Goal: Use online tool/utility: Use online tool/utility

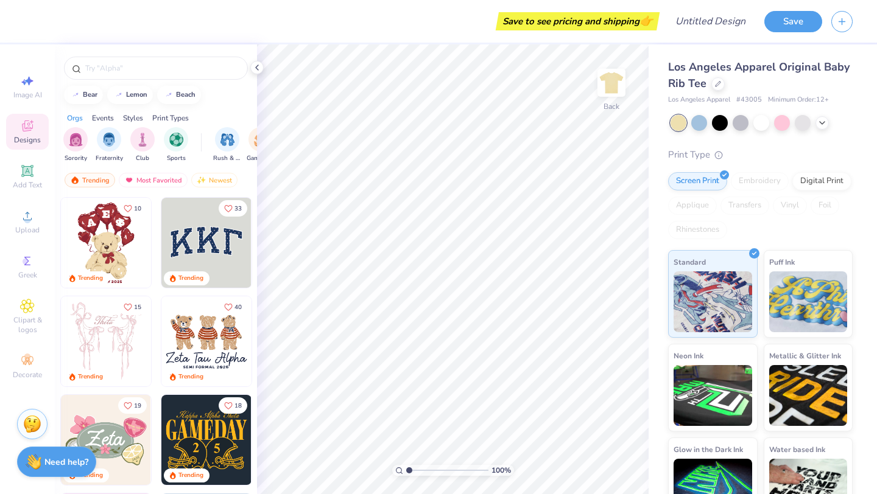
click at [100, 242] on img at bounding box center [106, 243] width 90 height 90
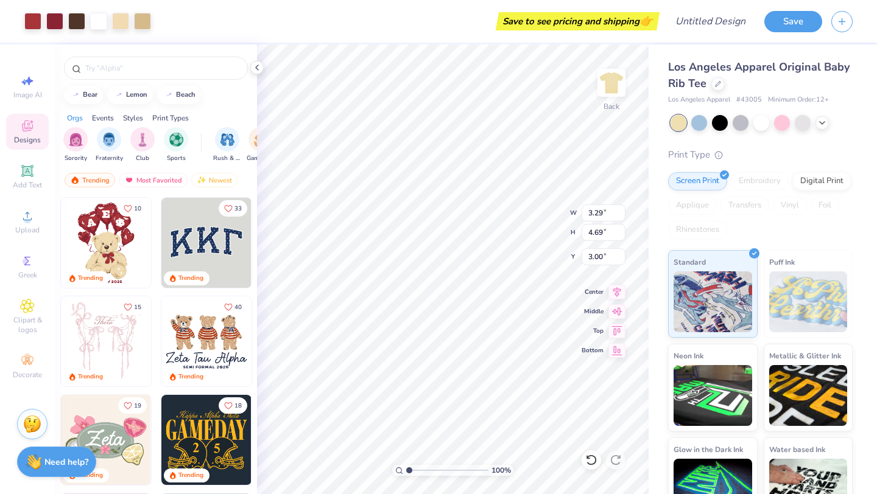
click at [103, 320] on img at bounding box center [106, 342] width 90 height 90
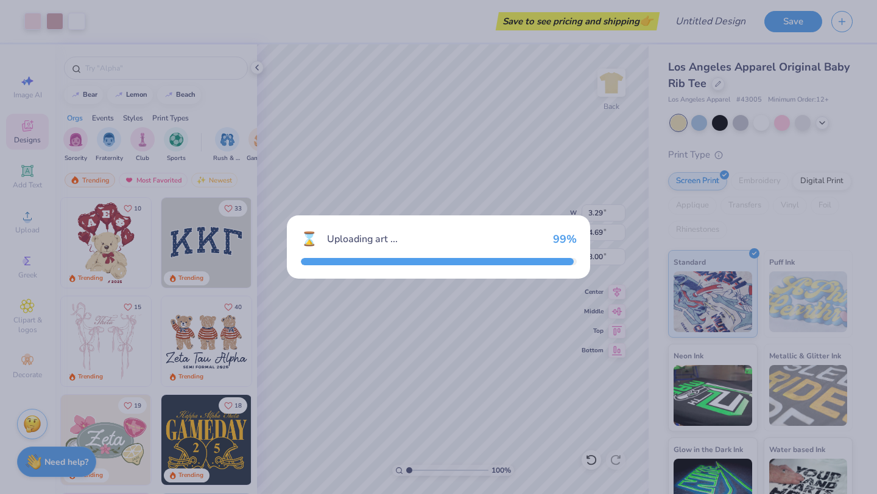
type input "7.00"
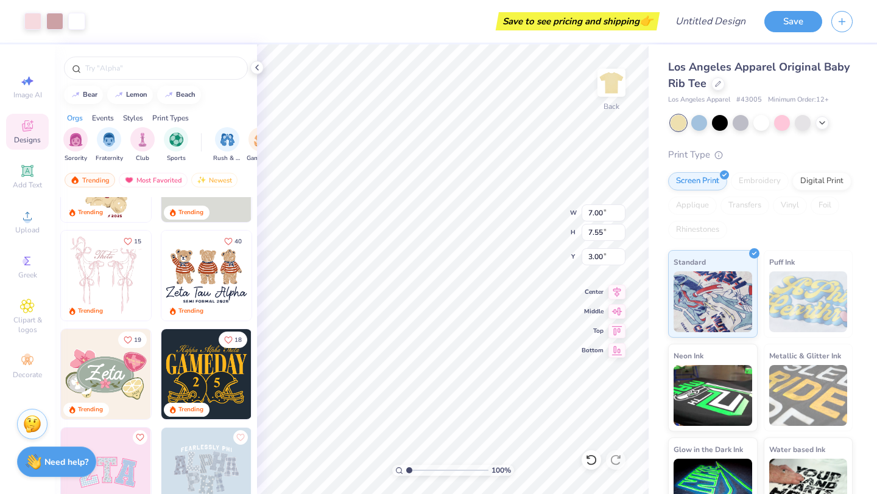
scroll to position [74, 0]
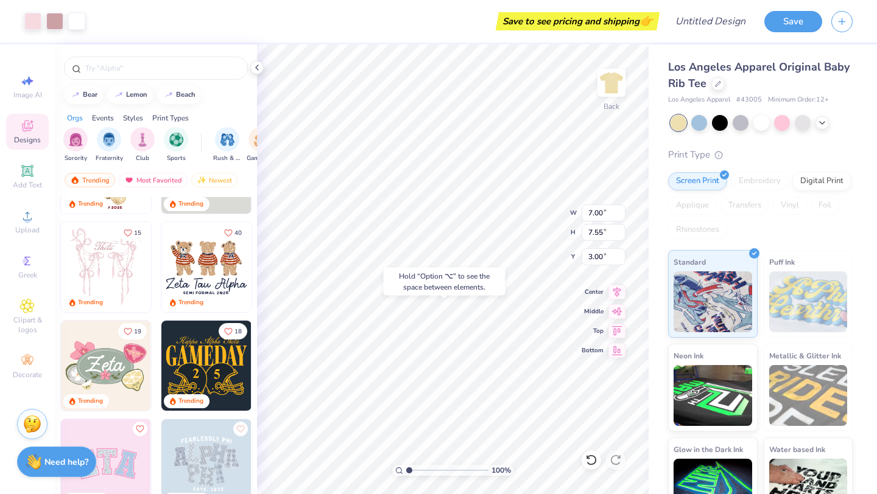
click at [108, 348] on img at bounding box center [106, 366] width 90 height 90
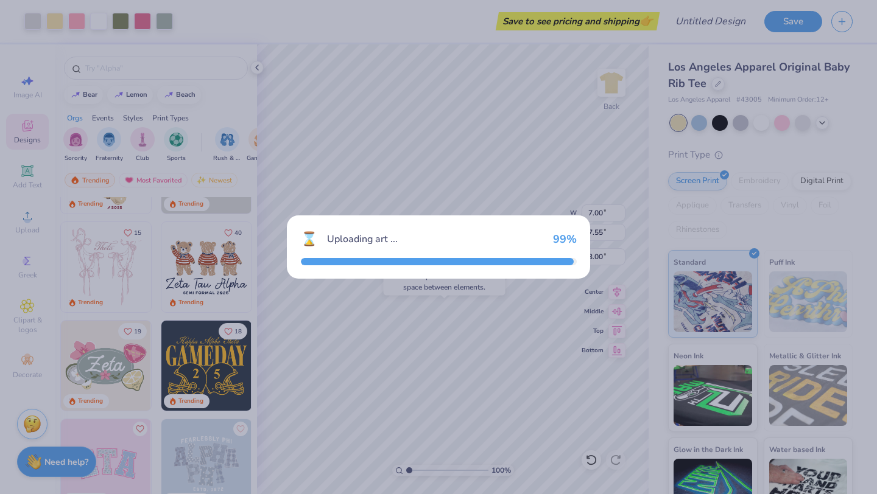
type input "4.41"
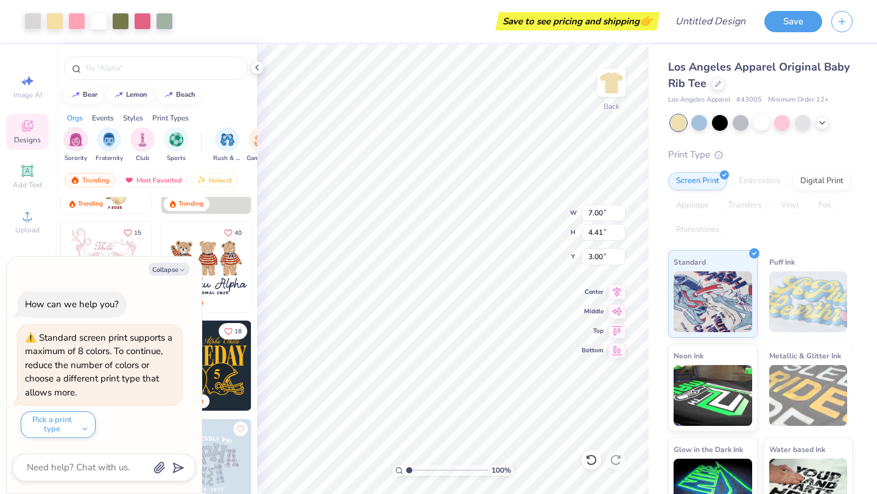
type textarea "x"
type input "1.27"
type textarea "x"
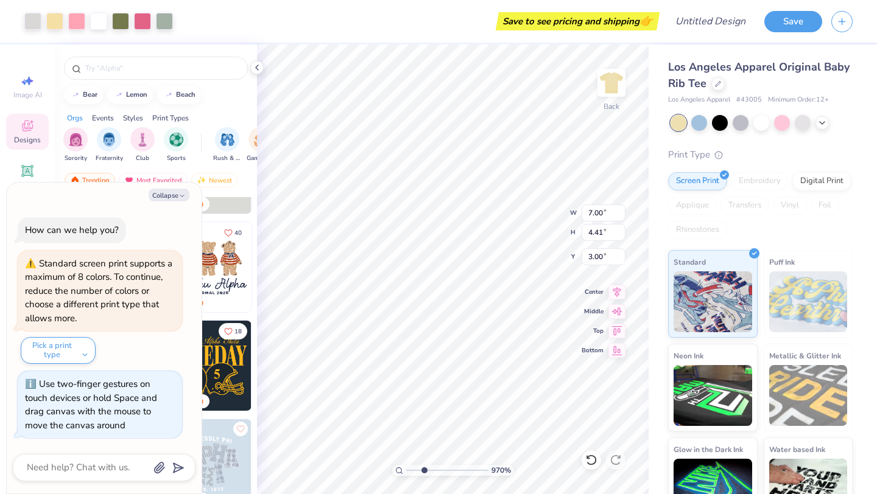
type input "1"
drag, startPoint x: 407, startPoint y: 470, endPoint x: 353, endPoint y: 449, distance: 58.0
click at [406, 465] on input "range" at bounding box center [447, 470] width 82 height 11
type textarea "x"
type input "11.06"
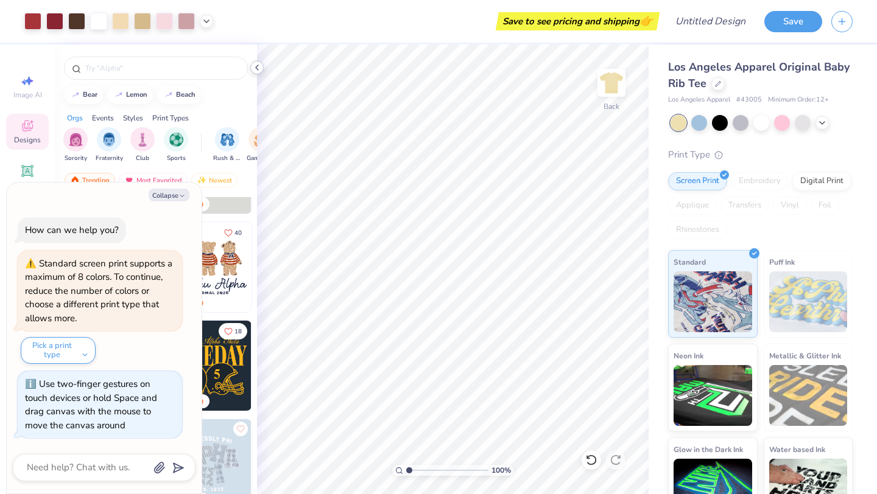
click at [256, 68] on polyline at bounding box center [257, 67] width 2 height 5
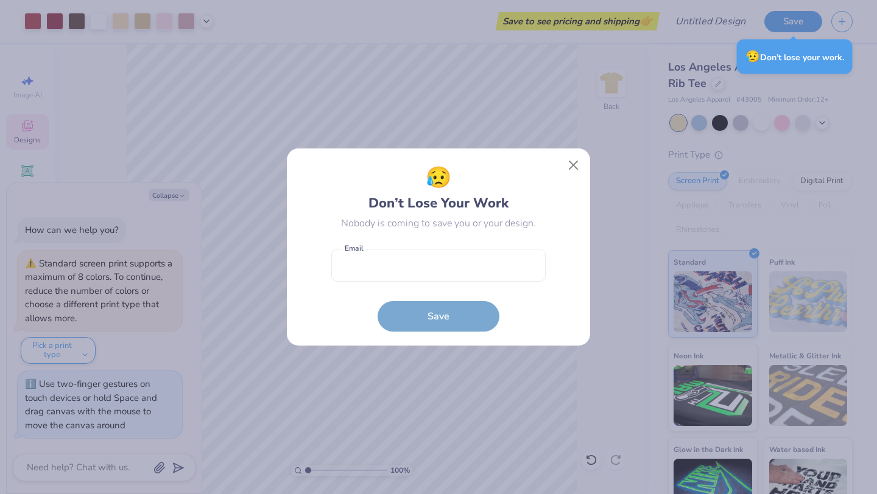
type textarea "x"
